Goal: Find specific page/section: Find specific page/section

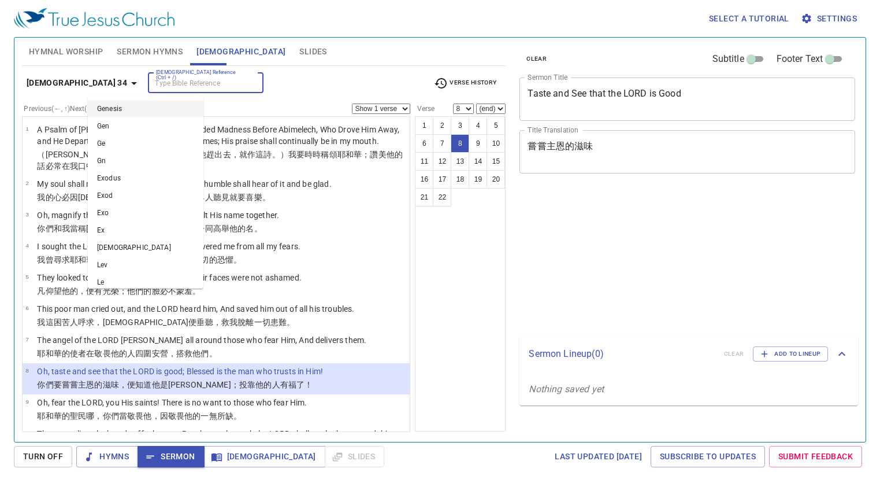
select select "8"
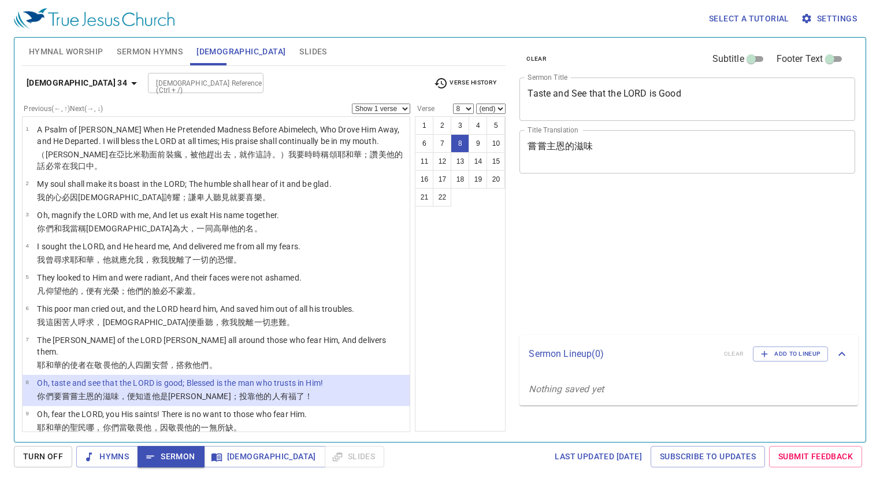
select select "8"
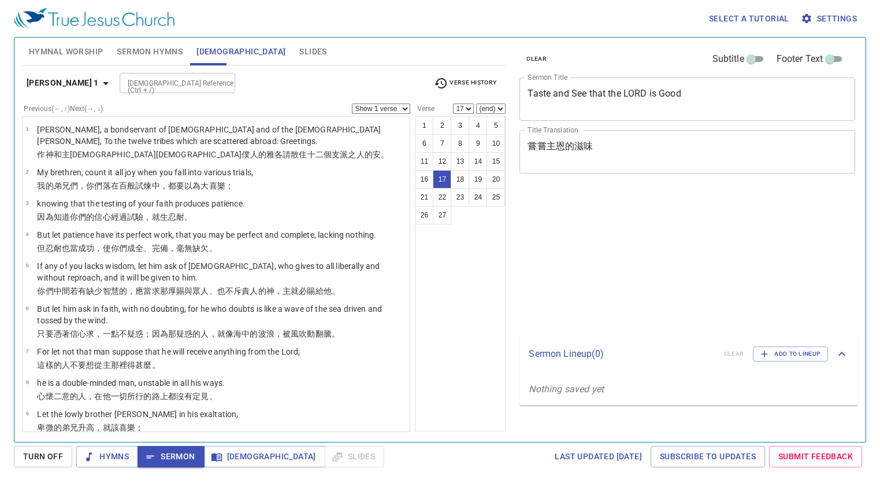
select select "17"
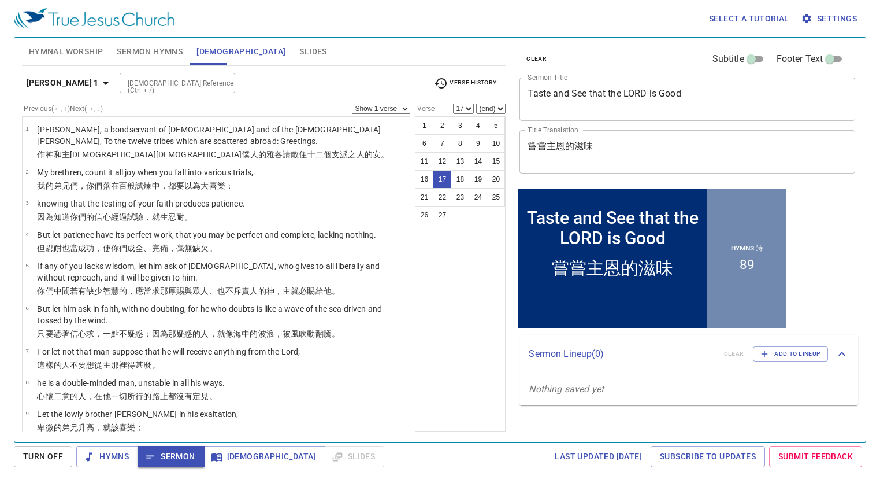
scroll to position [347, 0]
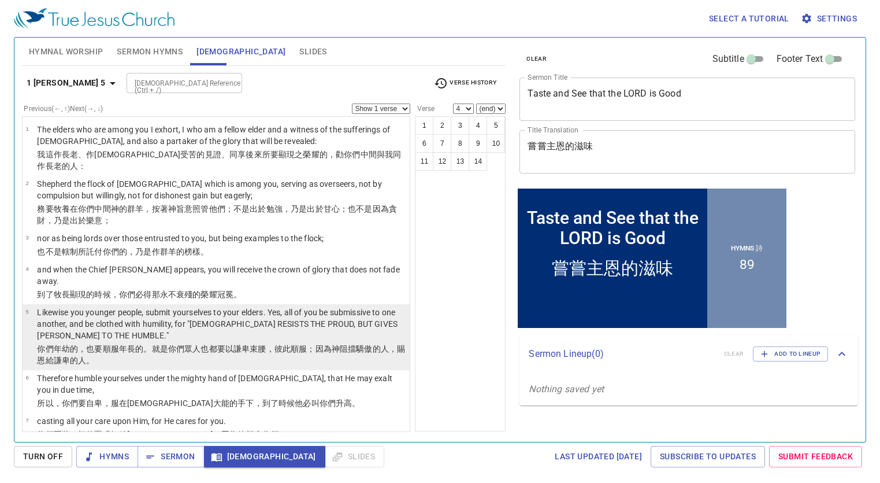
click at [255, 306] on p "Likewise you younger people, submit yourselves to your elders. Yes, all of you …" at bounding box center [221, 323] width 369 height 35
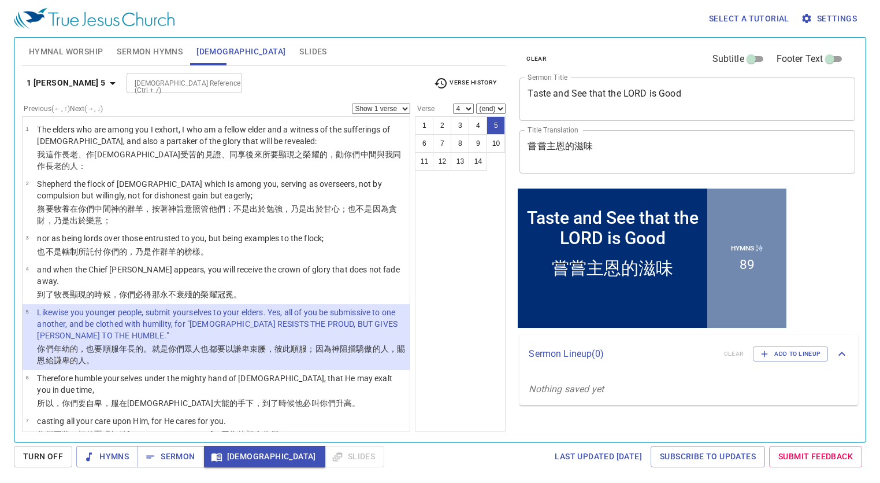
select select "5"
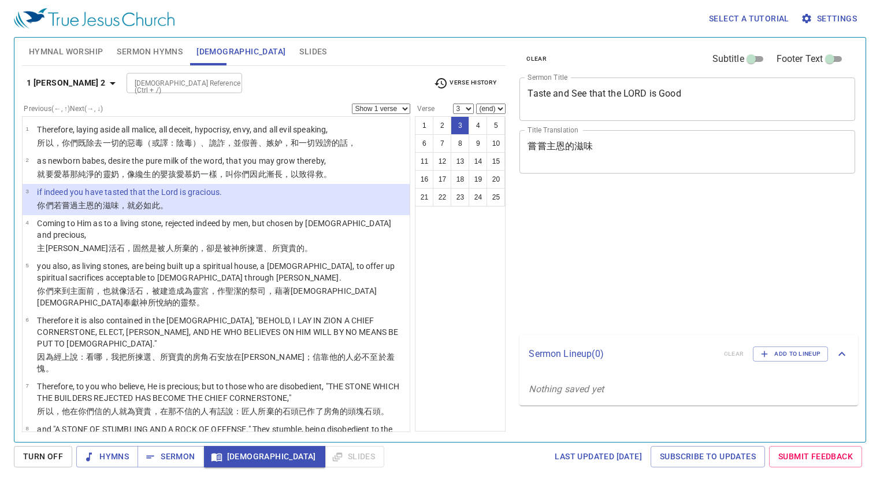
select select "3"
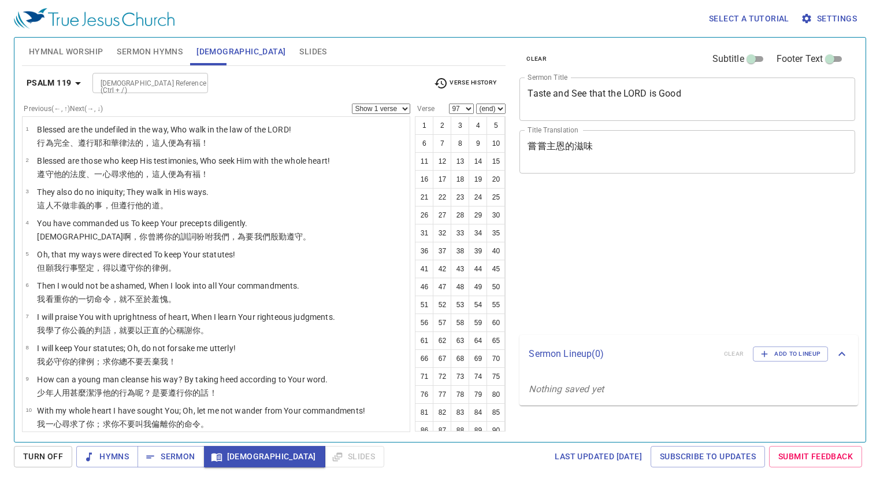
select select "97"
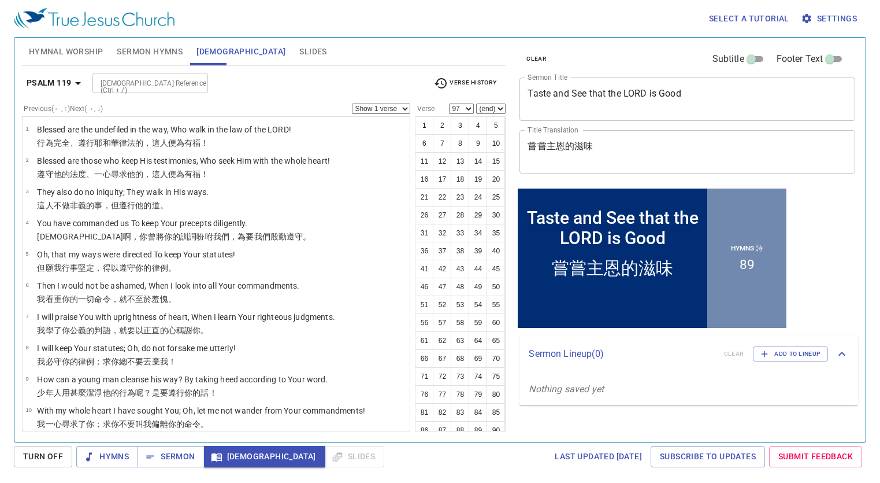
scroll to position [231, 0]
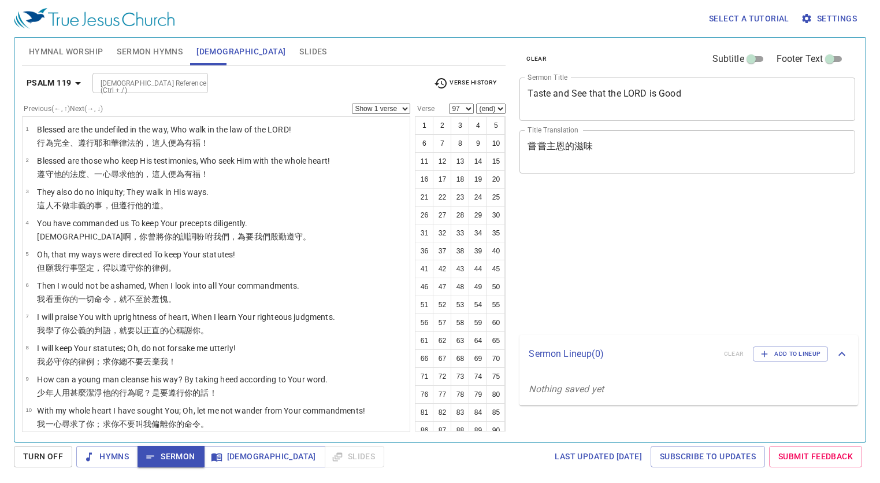
select select "97"
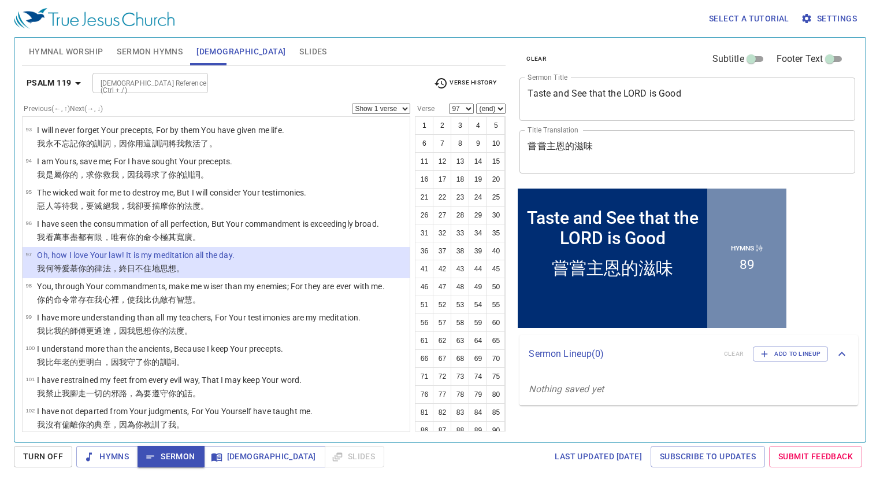
scroll to position [231, 0]
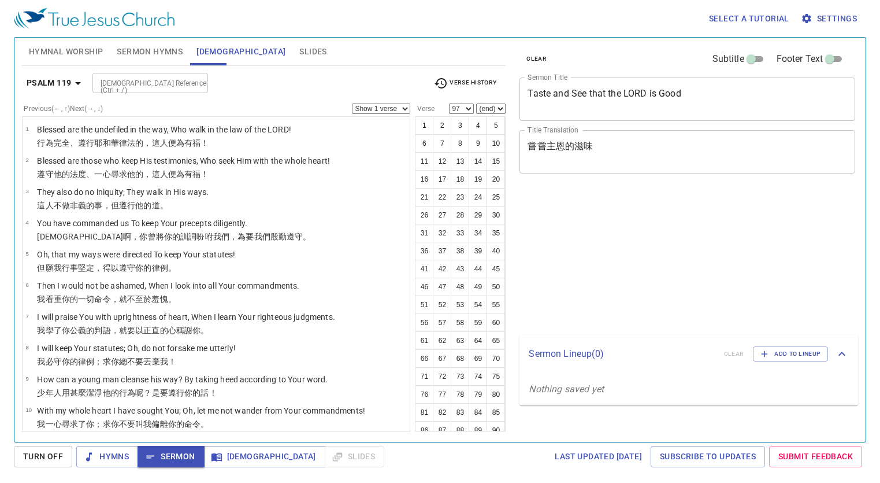
select select "97"
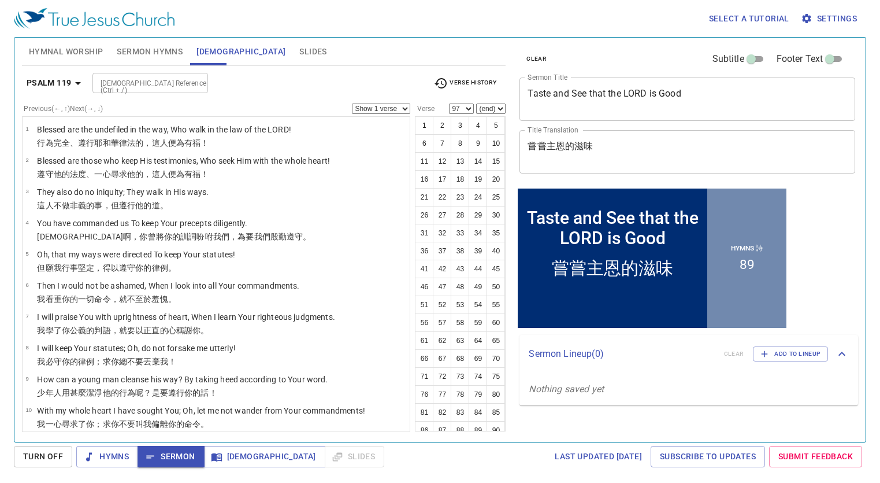
scroll to position [231, 0]
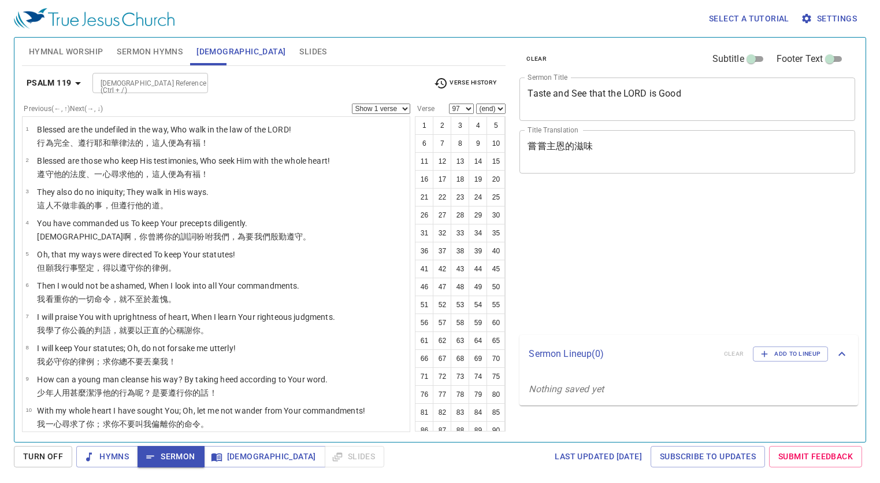
select select "97"
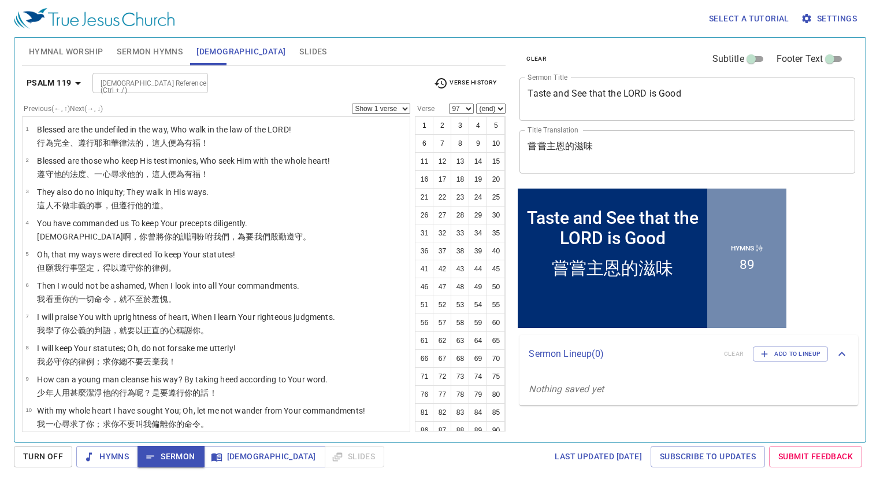
scroll to position [231, 0]
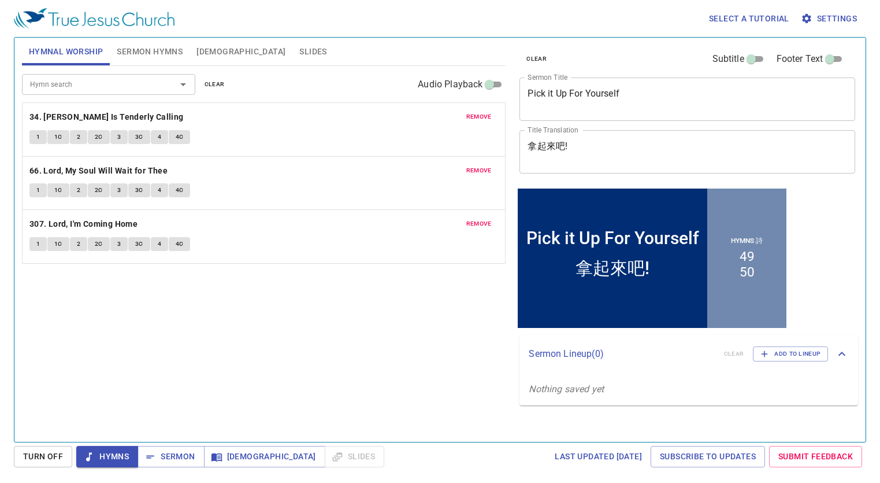
click at [374, 347] on div "Hymn search Hymn search clear Audio Playback remove 34. Jesus Is Tenderly Calli…" at bounding box center [264, 249] width 484 height 366
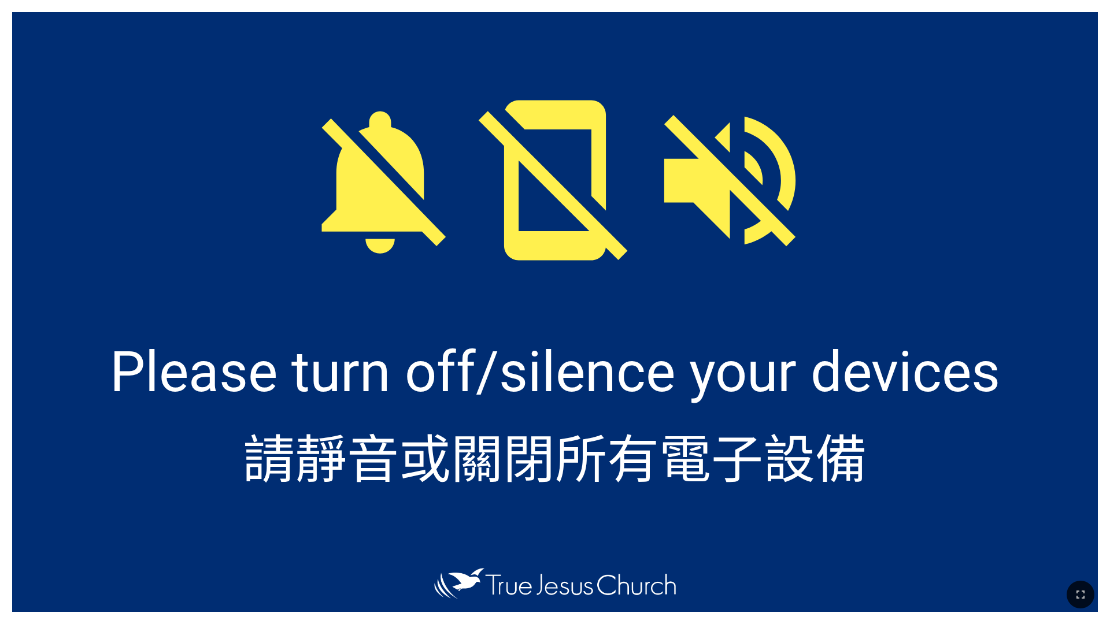
click at [872, 279] on div at bounding box center [554, 168] width 1085 height 312
